Goal: Task Accomplishment & Management: Complete application form

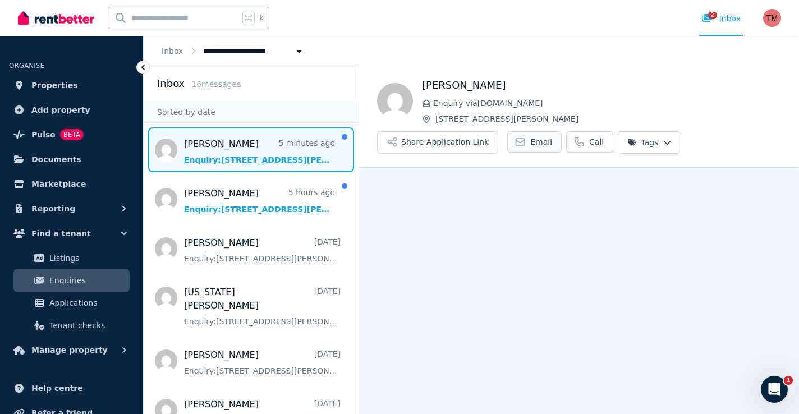
scroll to position [7, 0]
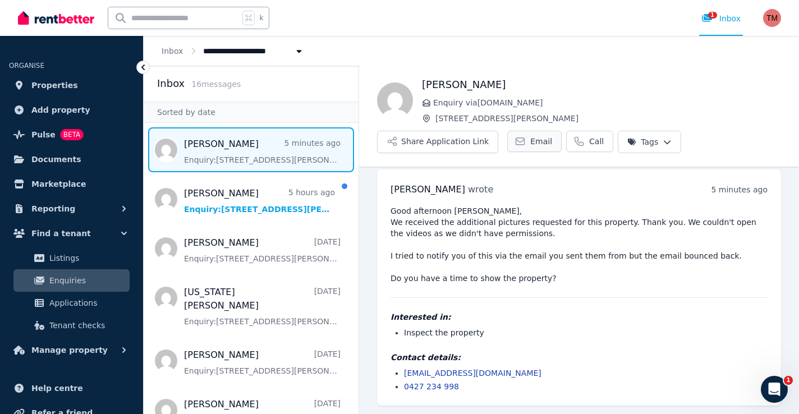
click at [530, 140] on span "Email" at bounding box center [541, 141] width 22 height 11
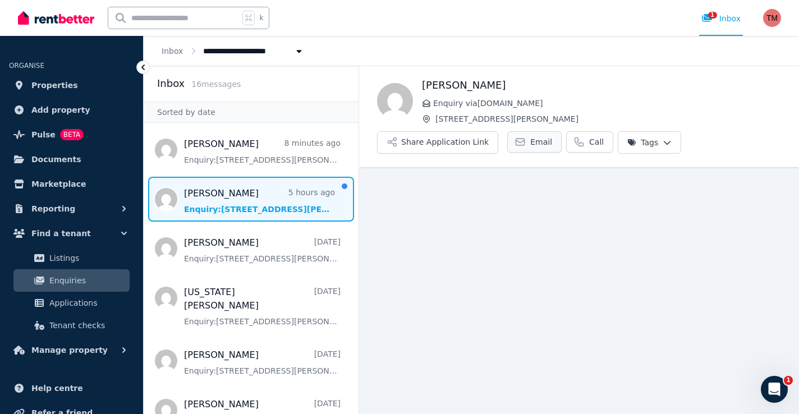
click at [530, 140] on span "Email" at bounding box center [541, 141] width 22 height 11
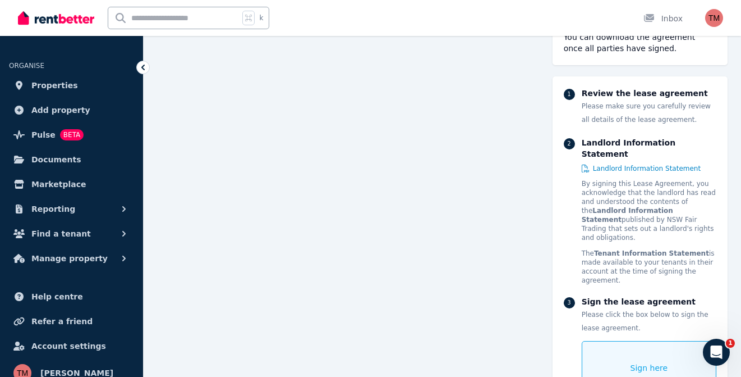
scroll to position [376, 0]
drag, startPoint x: 610, startPoint y: 337, endPoint x: 618, endPoint y: 327, distance: 13.2
click at [618, 341] on div "Sign here" at bounding box center [649, 368] width 135 height 54
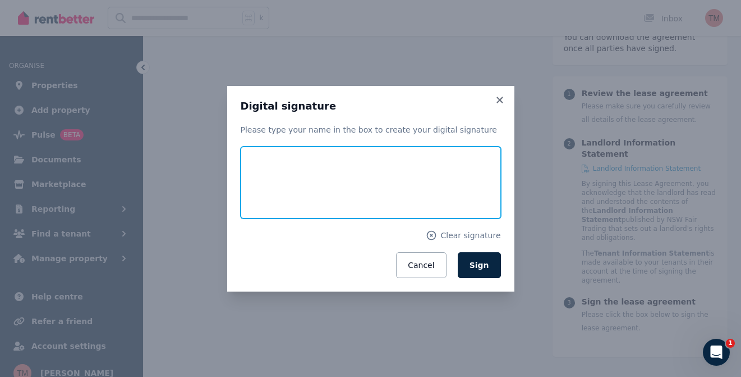
click at [299, 173] on input "text" at bounding box center [371, 182] width 260 height 72
type input "**********"
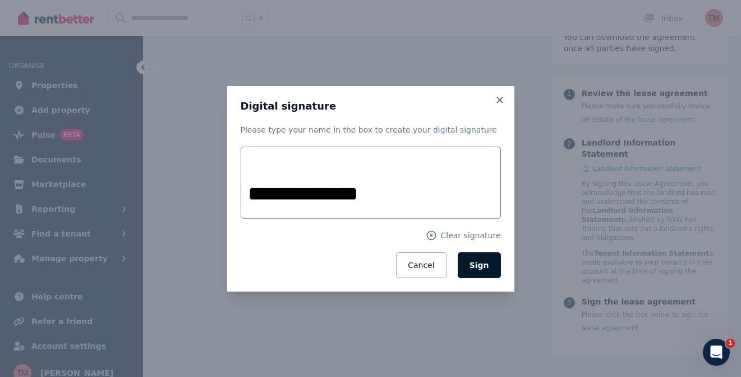
click at [481, 261] on span "Sign" at bounding box center [480, 264] width 20 height 9
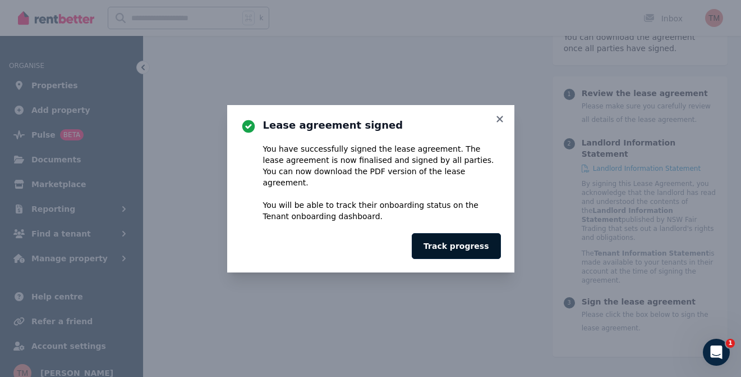
click at [473, 236] on button "Track progress" at bounding box center [456, 246] width 89 height 26
